Goal: Complete application form

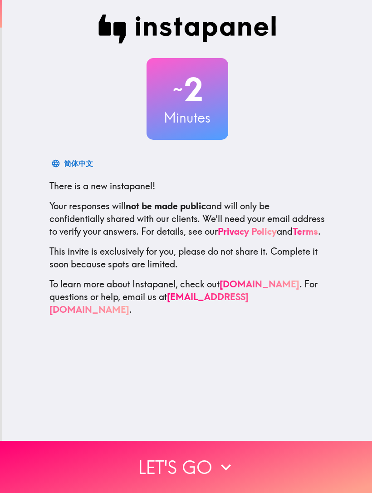
click at [217, 466] on icon "button" at bounding box center [226, 467] width 20 height 20
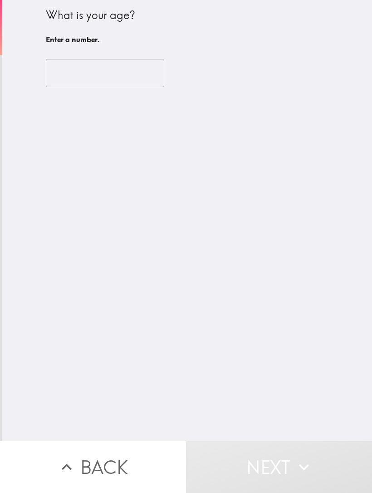
click at [128, 65] on input "number" at bounding box center [105, 73] width 118 height 28
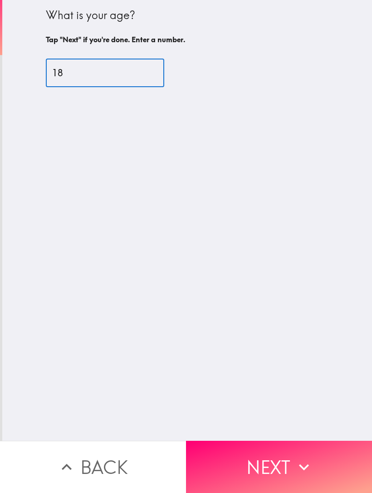
type input "18"
click at [300, 466] on icon "button" at bounding box center [304, 467] width 10 height 6
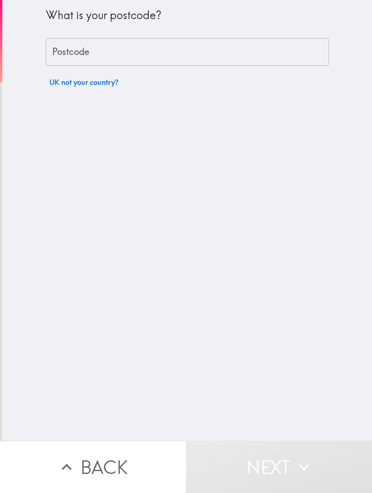
click at [282, 50] on input "Postcode" at bounding box center [187, 52] width 283 height 28
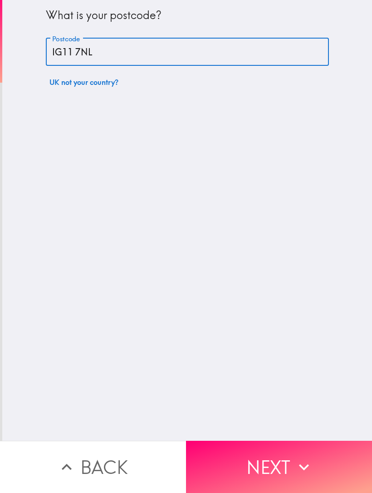
type input "IG11 7NL"
click at [313, 463] on icon "button" at bounding box center [304, 467] width 20 height 20
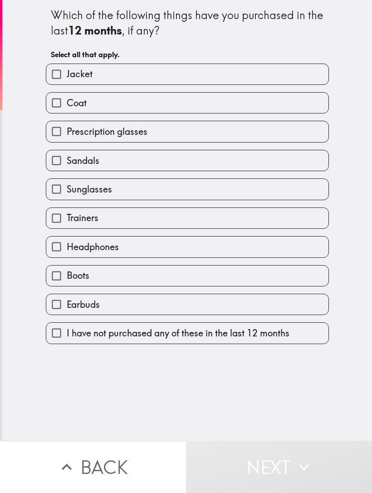
click at [79, 279] on span "Boots" at bounding box center [78, 275] width 23 height 13
click at [67, 279] on input "Boots" at bounding box center [56, 276] width 20 height 20
checkbox input "true"
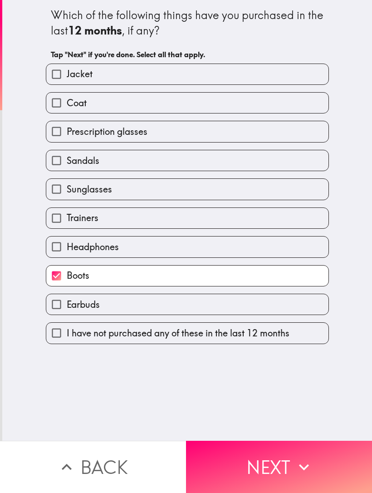
click at [76, 103] on span "Coat" at bounding box center [77, 103] width 20 height 13
click at [67, 103] on input "Coat" at bounding box center [56, 103] width 20 height 20
checkbox input "true"
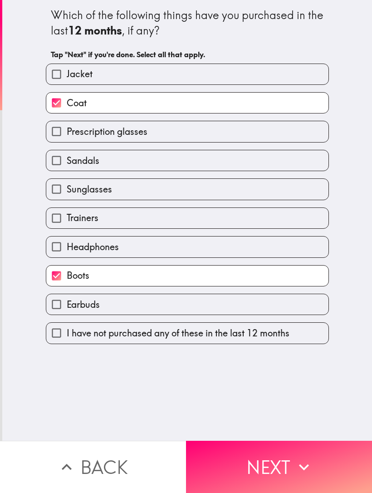
click at [305, 460] on icon "button" at bounding box center [304, 467] width 20 height 20
